Goal: Task Accomplishment & Management: Manage account settings

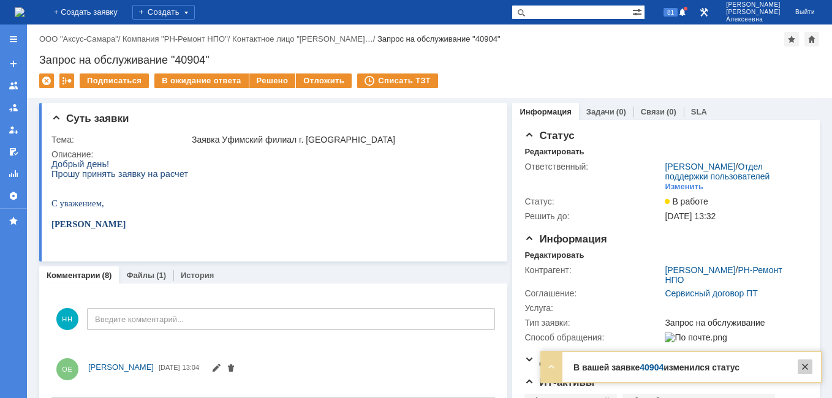
click at [804, 367] on div at bounding box center [804, 366] width 15 height 15
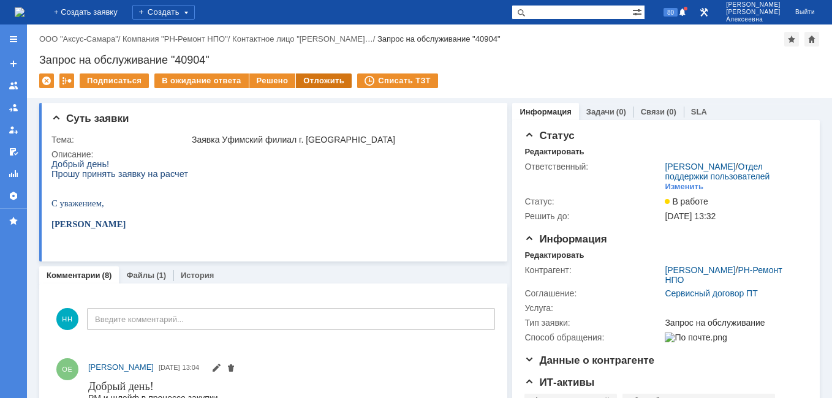
click at [311, 84] on div "Отложить" at bounding box center [324, 80] width 56 height 15
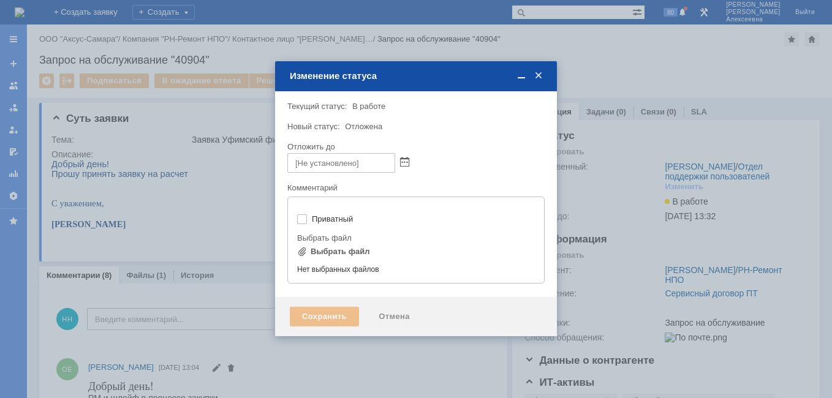
type input "[не указано]"
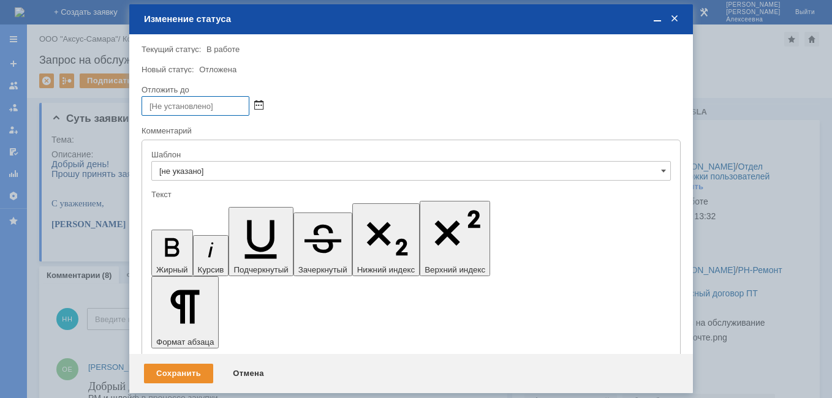
click at [261, 106] on span at bounding box center [258, 106] width 9 height 10
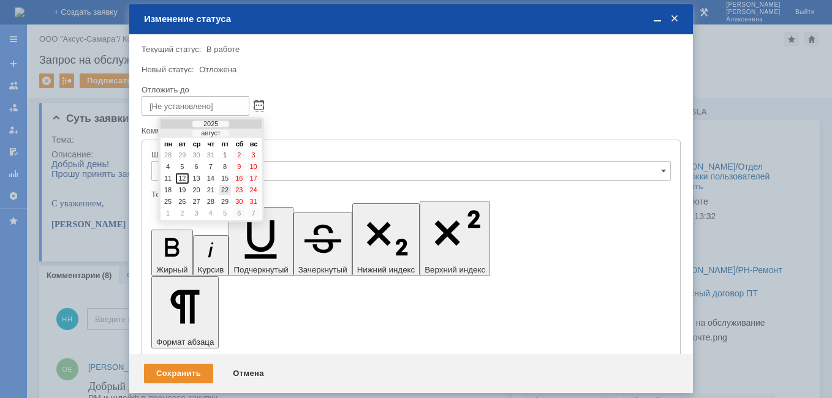
click at [222, 189] on div "22" at bounding box center [225, 190] width 12 height 10
type input "22.08.2025 16:55"
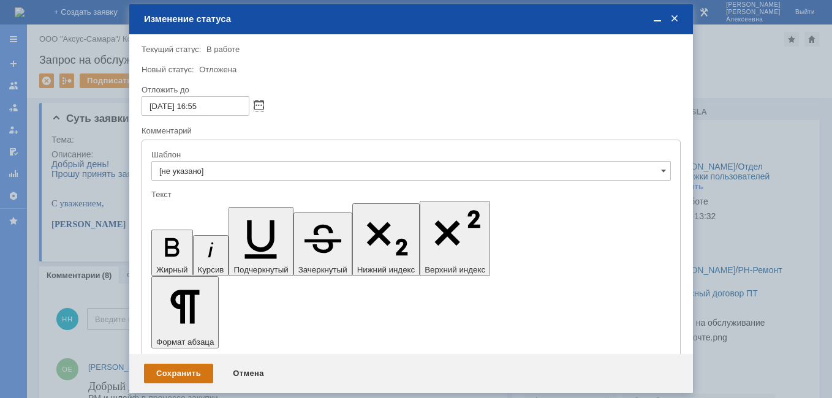
click at [187, 372] on div "Сохранить" at bounding box center [178, 374] width 69 height 20
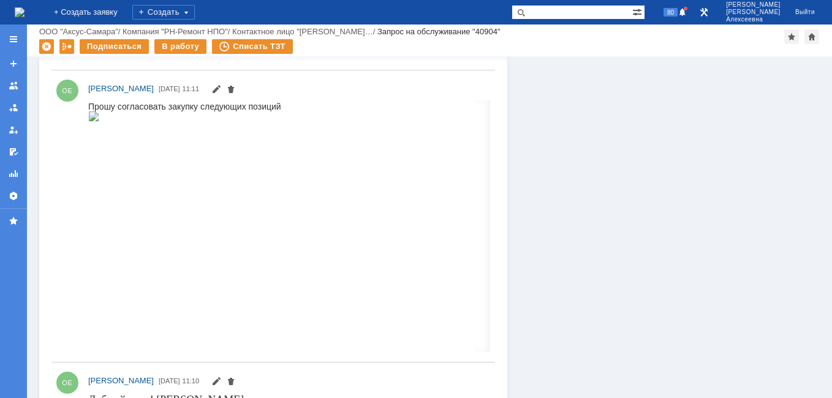
scroll to position [1195, 0]
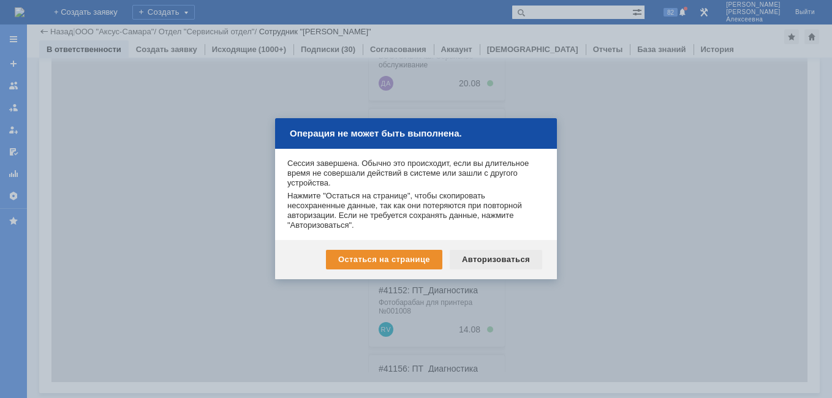
scroll to position [417, 0]
click at [498, 260] on div "Авторизоваться" at bounding box center [495, 260] width 92 height 20
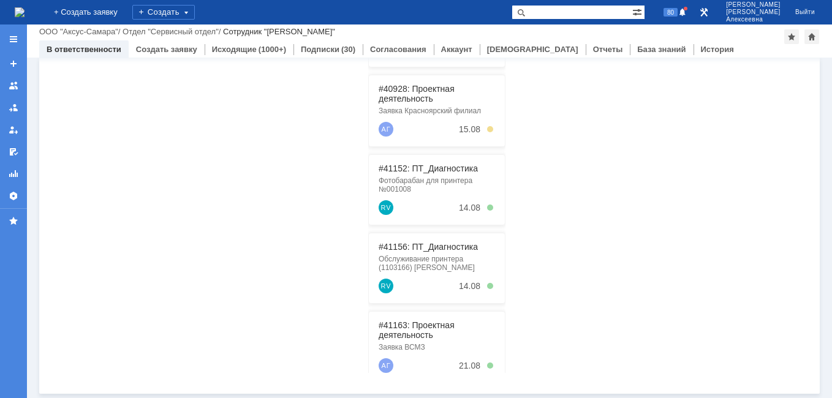
scroll to position [312, 0]
click at [569, 10] on input "text" at bounding box center [571, 12] width 121 height 15
paste input "41221"
type input "41221"
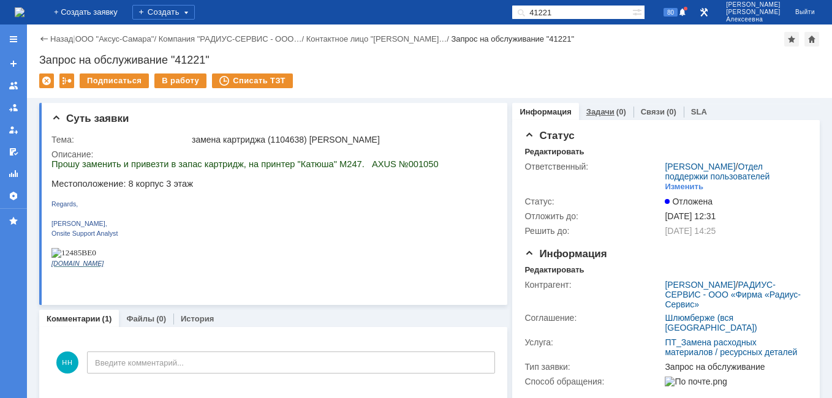
click at [590, 111] on link "Задачи" at bounding box center [600, 111] width 28 height 9
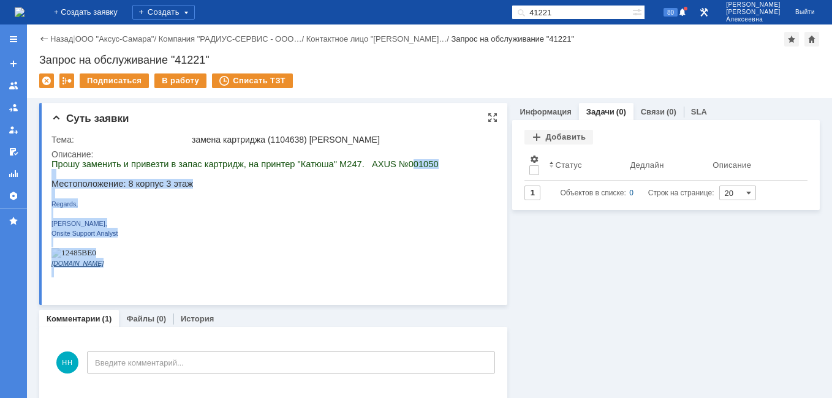
drag, startPoint x: 409, startPoint y: 165, endPoint x: 381, endPoint y: 164, distance: 27.6
click at [381, 164] on html "Прошу заменить и привезти в запас картридж, на принтер "Катюша" М247. AXUS №001…" at bounding box center [268, 218] width 435 height 118
copy div "01050 Местоположение: 8 корпус 3 этаж Regards, Roman Vorobev, Onsite Support An…"
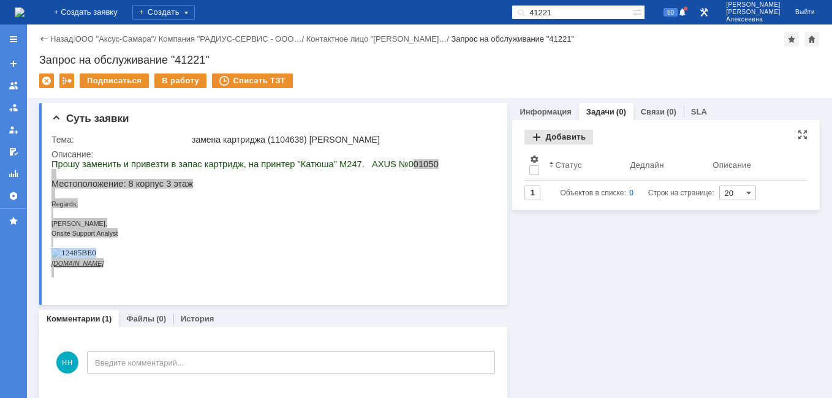
click at [553, 134] on div "Добавить" at bounding box center [558, 137] width 69 height 15
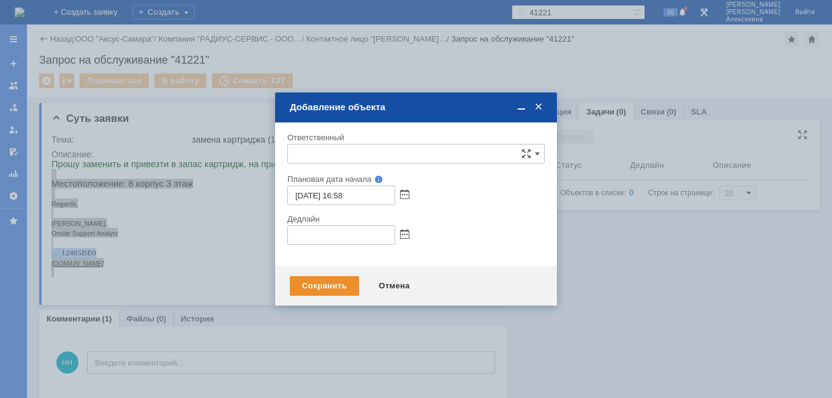
type input "[не указано]"
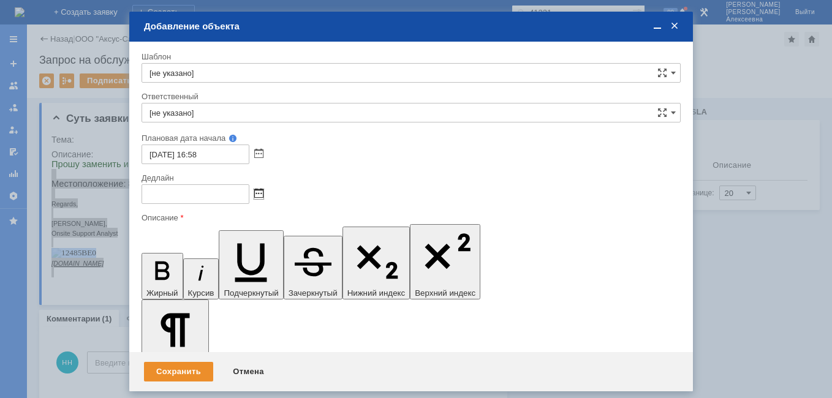
click at [261, 197] on span at bounding box center [258, 194] width 9 height 10
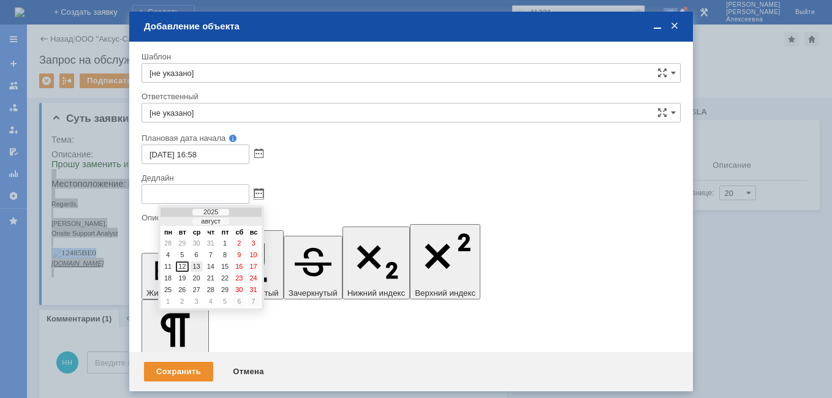
click at [196, 266] on div "13" at bounding box center [196, 266] width 12 height 10
type input "13.08.2025 16:58"
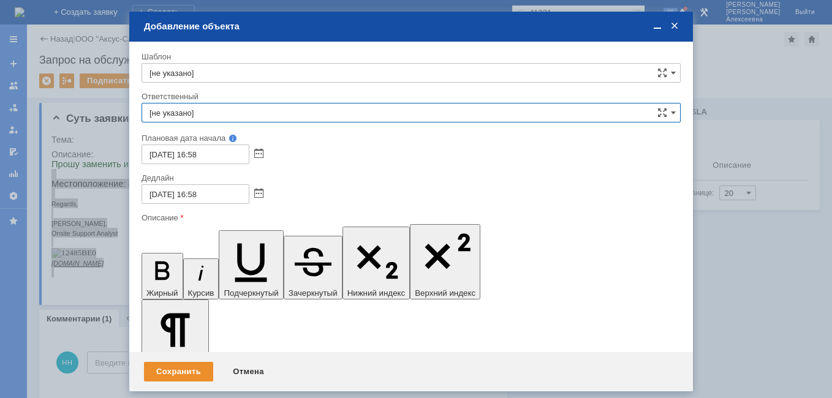
click at [193, 107] on input "[не указано]" at bounding box center [410, 113] width 539 height 20
click at [208, 197] on div "менеджер МИКО" at bounding box center [411, 202] width 538 height 20
type input "менеджер МИКО"
click at [655, 29] on span at bounding box center [657, 26] width 12 height 11
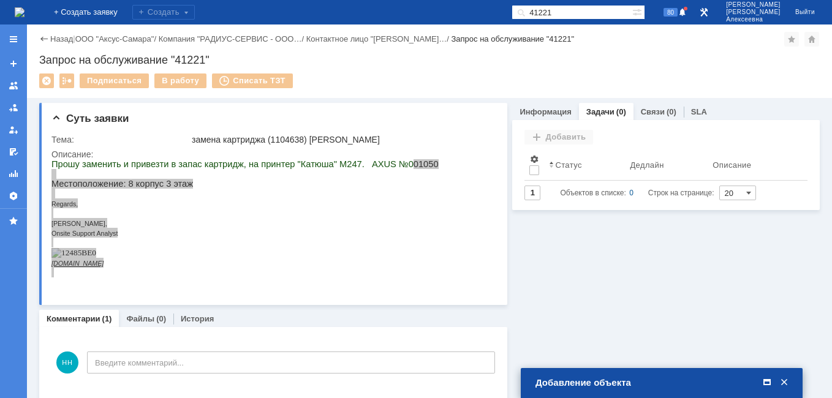
drag, startPoint x: 765, startPoint y: 381, endPoint x: 717, endPoint y: 367, distance: 50.4
click at [765, 380] on span at bounding box center [766, 382] width 12 height 11
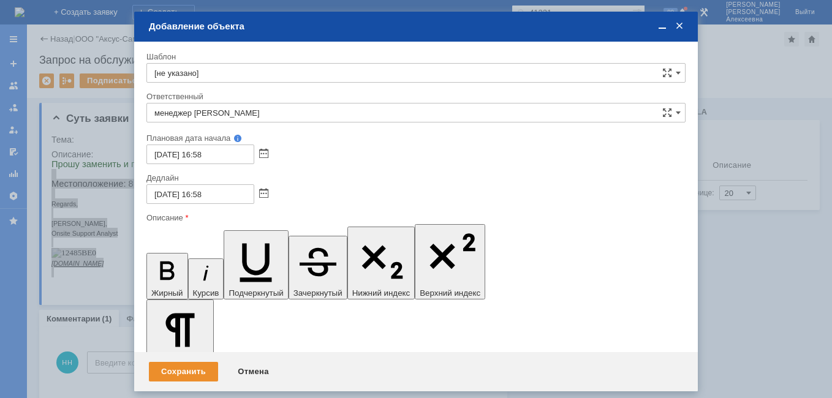
scroll to position [0, 4]
drag, startPoint x: 232, startPoint y: 3511, endPoint x: 306, endPoint y: 3734, distance: 234.9
click at [160, 261] on icon "button" at bounding box center [167, 270] width 14 height 18
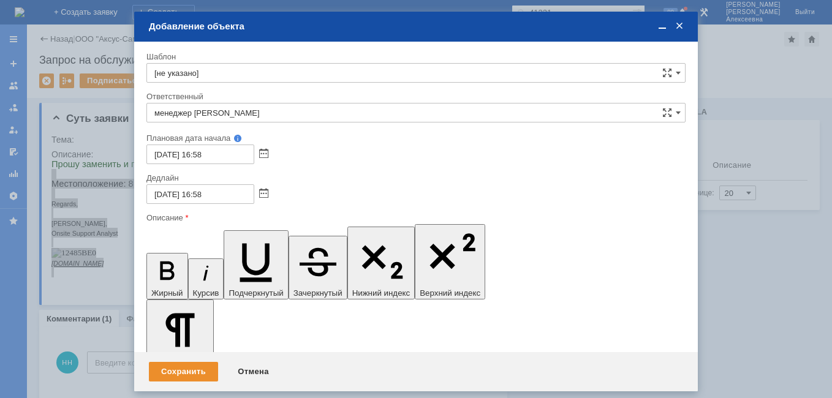
click at [176, 364] on div "Сохранить" at bounding box center [183, 372] width 69 height 20
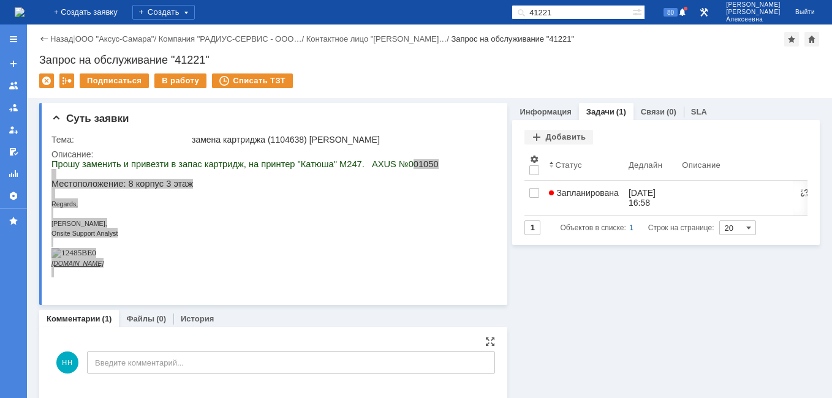
scroll to position [0, 0]
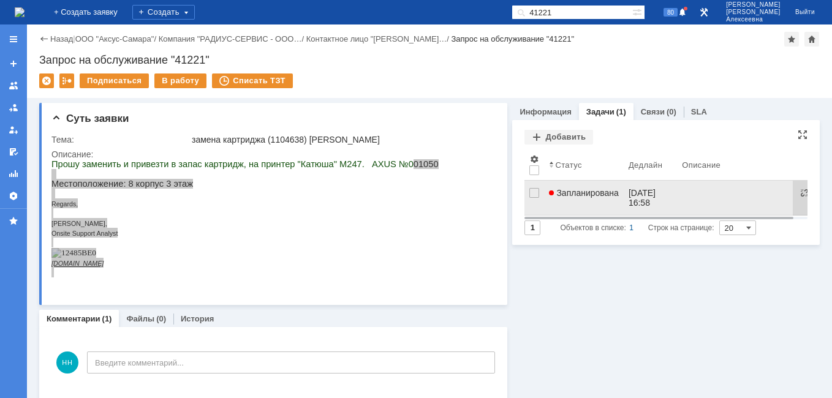
click at [576, 190] on span "Запланирована" at bounding box center [584, 193] width 70 height 10
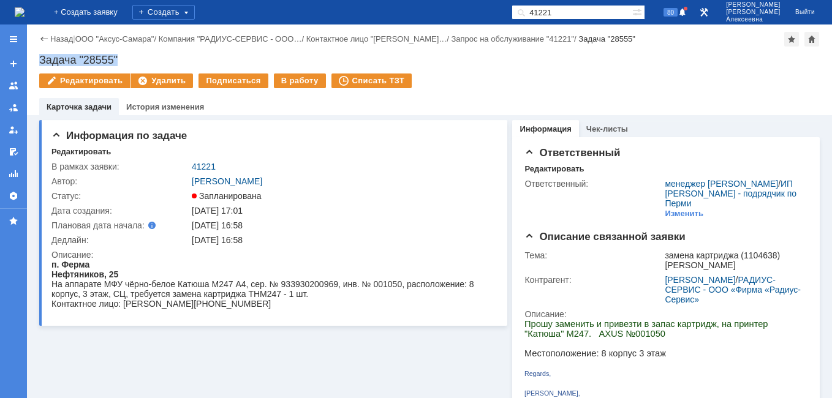
drag, startPoint x: 127, startPoint y: 58, endPoint x: 35, endPoint y: 58, distance: 91.8
click at [35, 58] on div "Назад | ООО "Аксус-Самара" / Компания "РАДИУС-СЕРВИС - ООО… / Контактное лицо "…" at bounding box center [429, 69] width 805 height 91
copy div "Задача "28555""
